Goal: Book appointment/travel/reservation

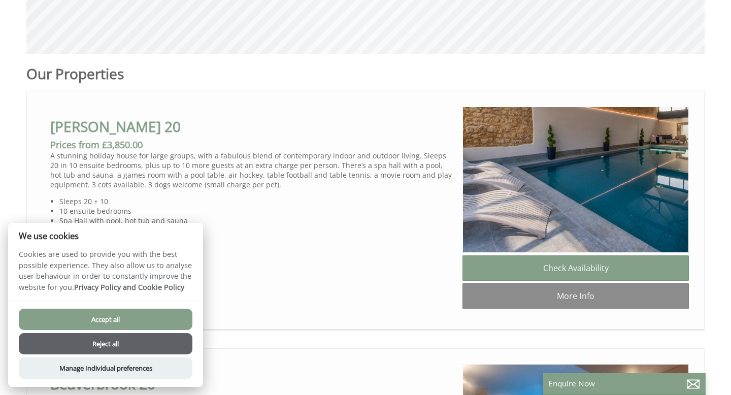
scroll to position [483, 0]
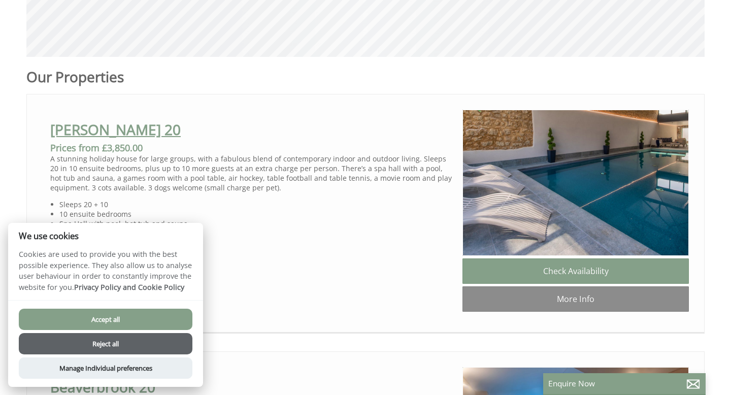
click at [109, 132] on link "[PERSON_NAME] 20" at bounding box center [115, 129] width 130 height 19
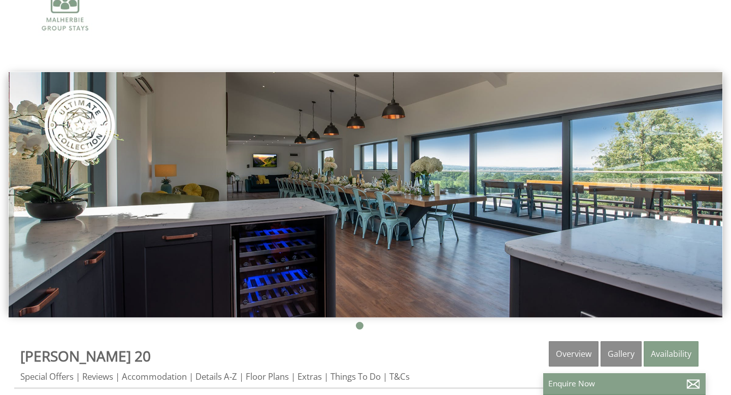
scroll to position [41, 0]
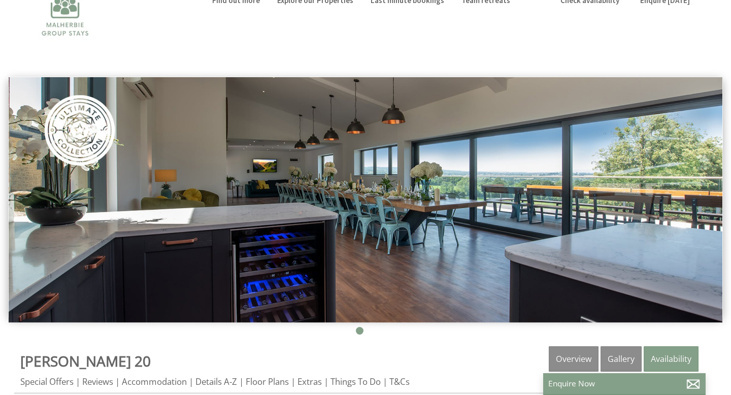
click at [403, 209] on img at bounding box center [366, 199] width 714 height 245
click at [707, 218] on img at bounding box center [366, 199] width 714 height 245
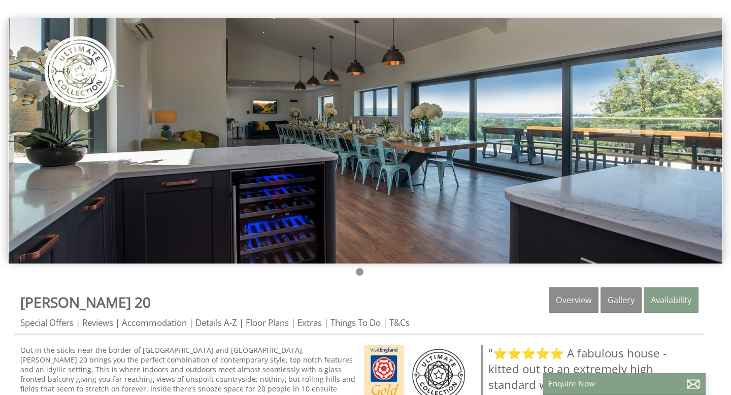
scroll to position [108, 0]
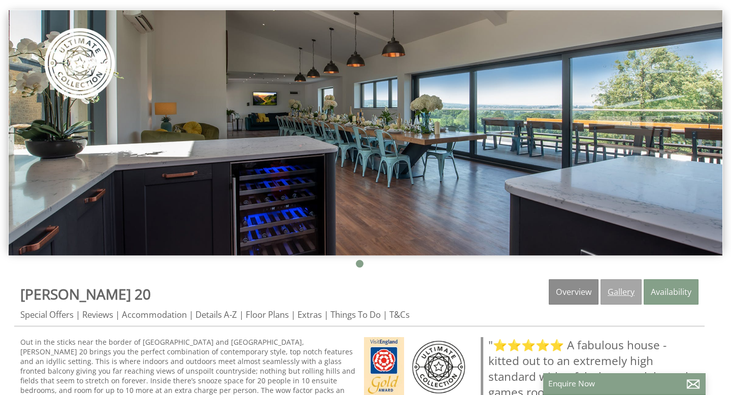
click at [617, 290] on link "Gallery" at bounding box center [620, 291] width 41 height 25
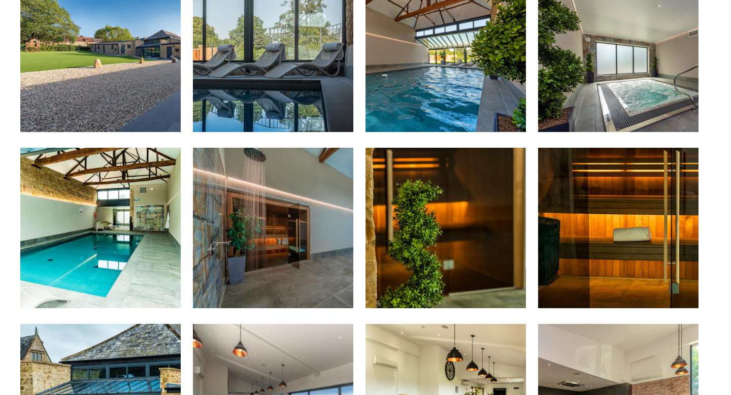
scroll to position [388, 0]
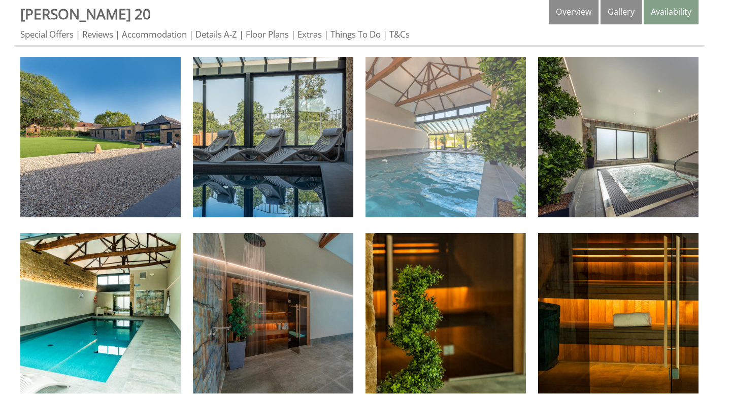
click at [462, 140] on img at bounding box center [445, 137] width 160 height 160
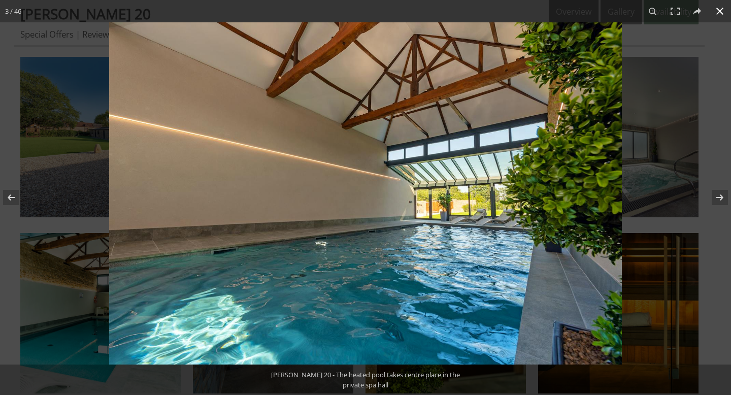
click at [0, 162] on div at bounding box center [365, 197] width 731 height 395
